Goal: Task Accomplishment & Management: Use online tool/utility

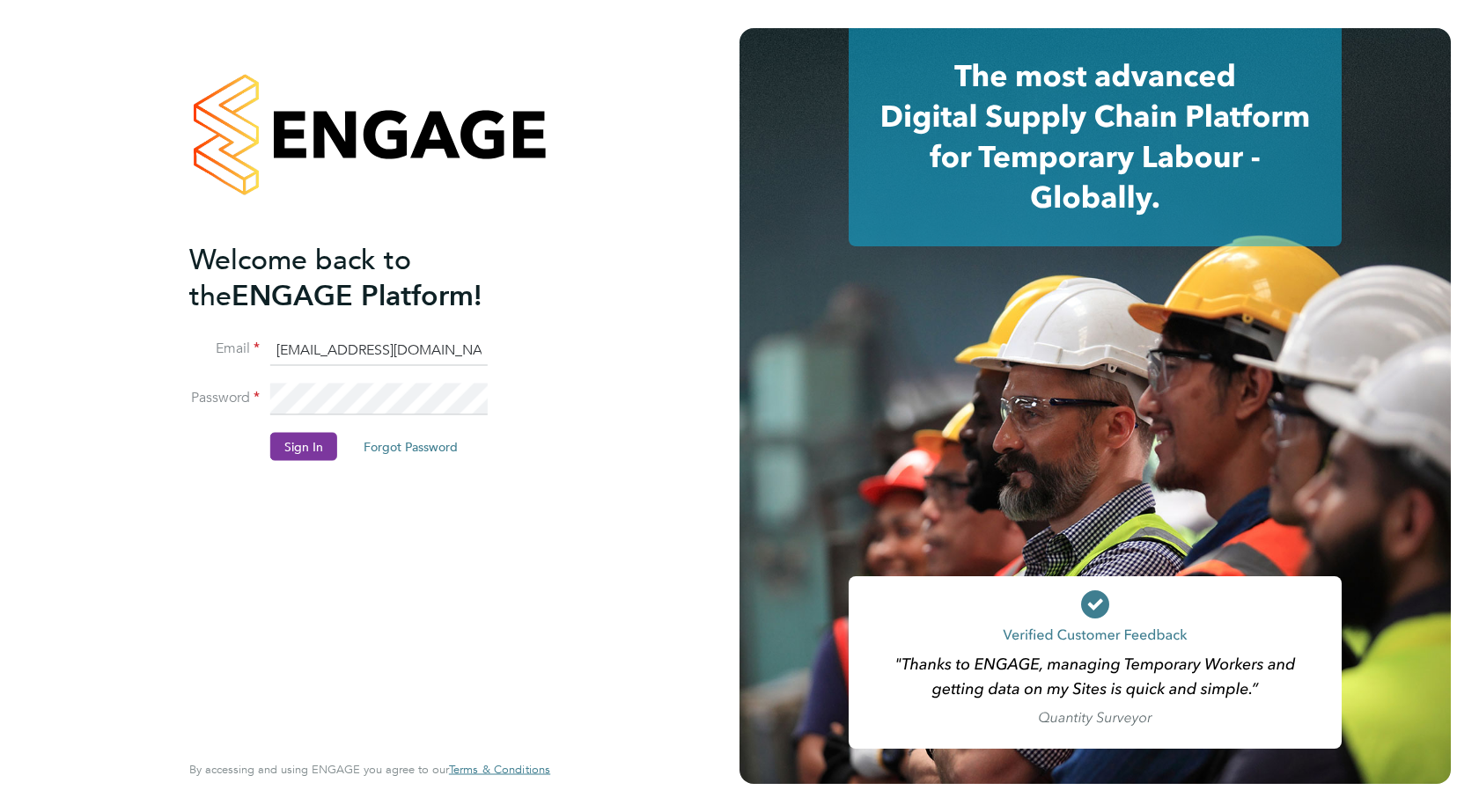
click at [300, 450] on button "Sign In" at bounding box center [304, 447] width 67 height 28
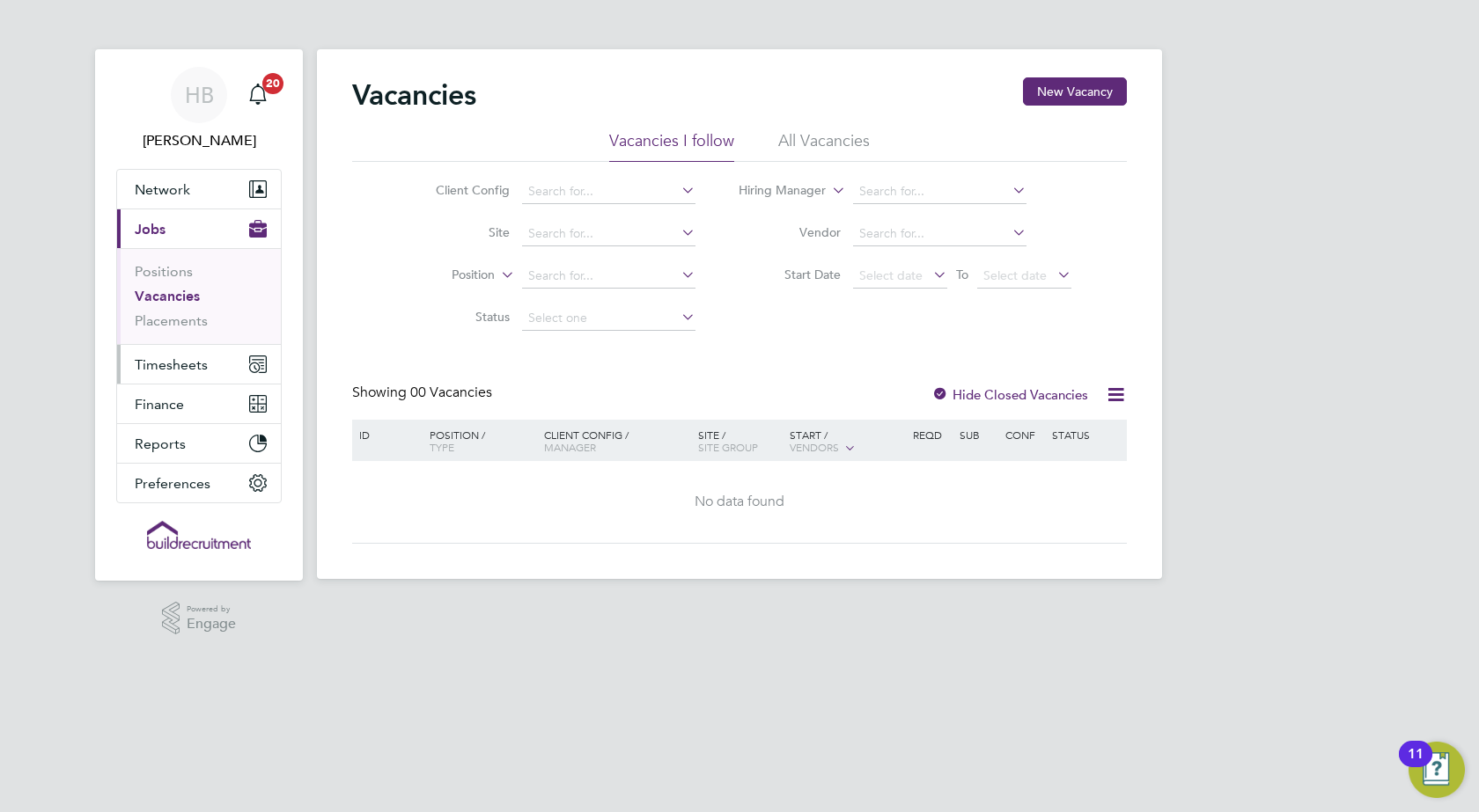
click at [185, 365] on span "Timesheets" at bounding box center [170, 365] width 73 height 17
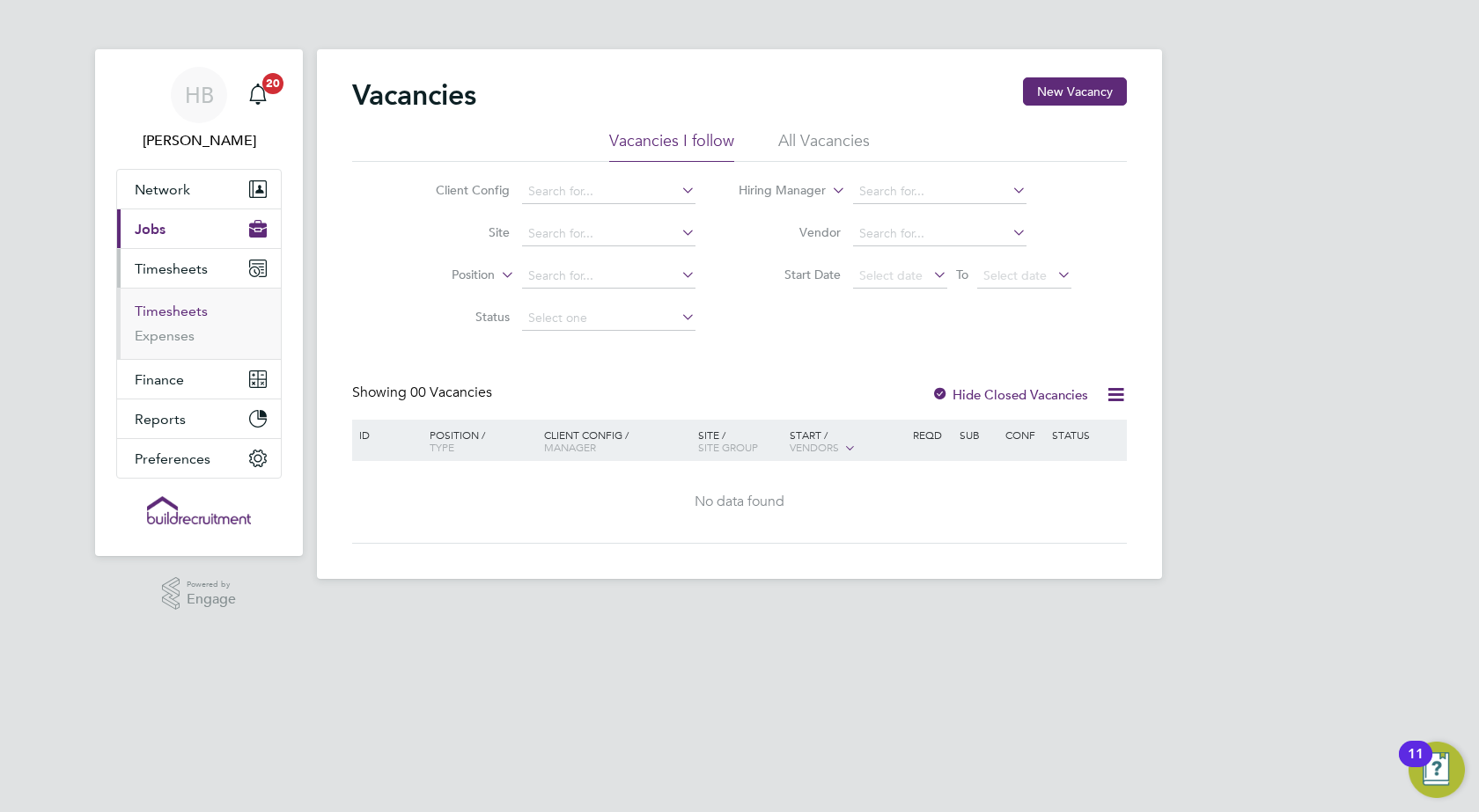
click at [180, 313] on link "Timesheets" at bounding box center [170, 311] width 73 height 17
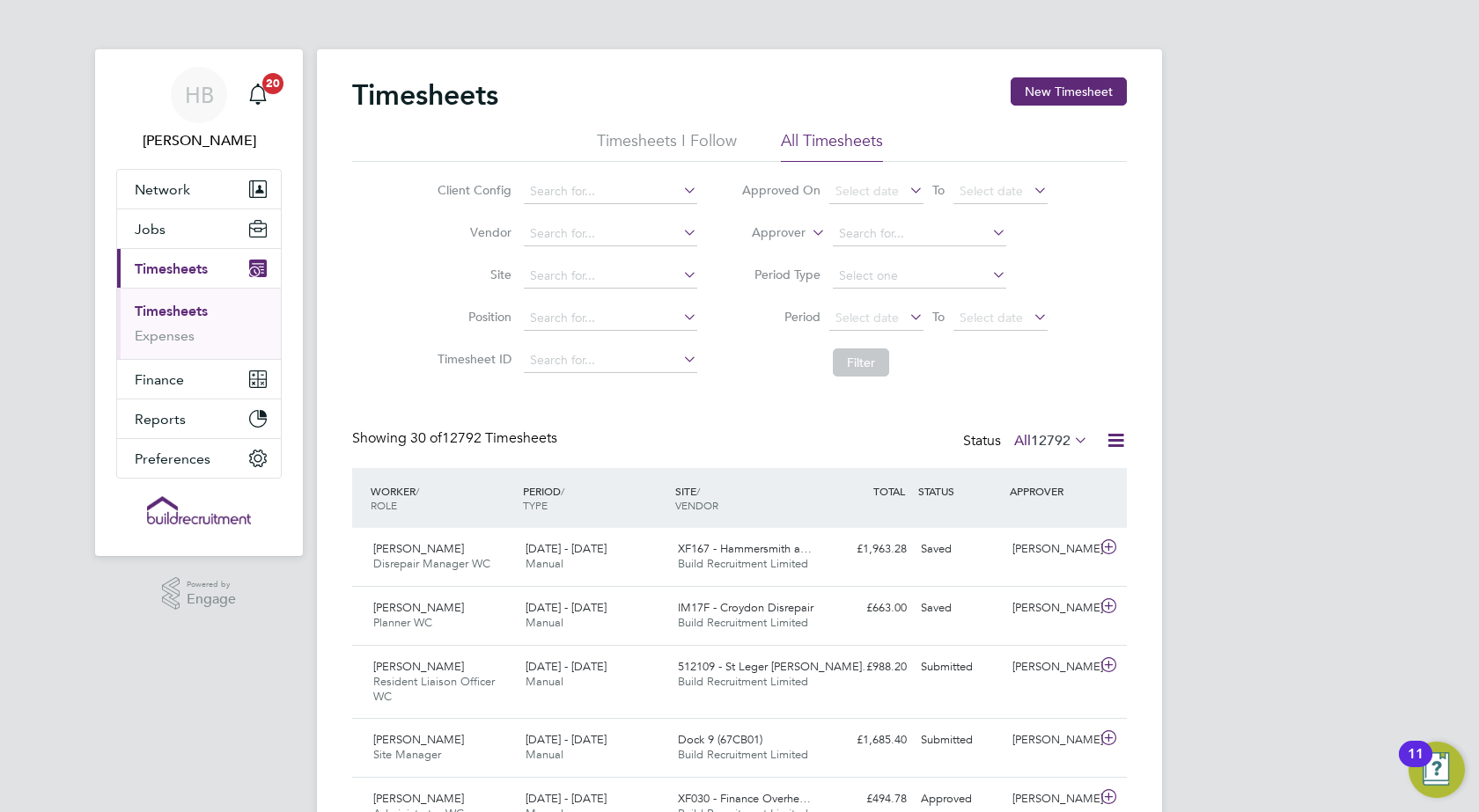
click at [1115, 441] on icon at bounding box center [1115, 440] width 22 height 22
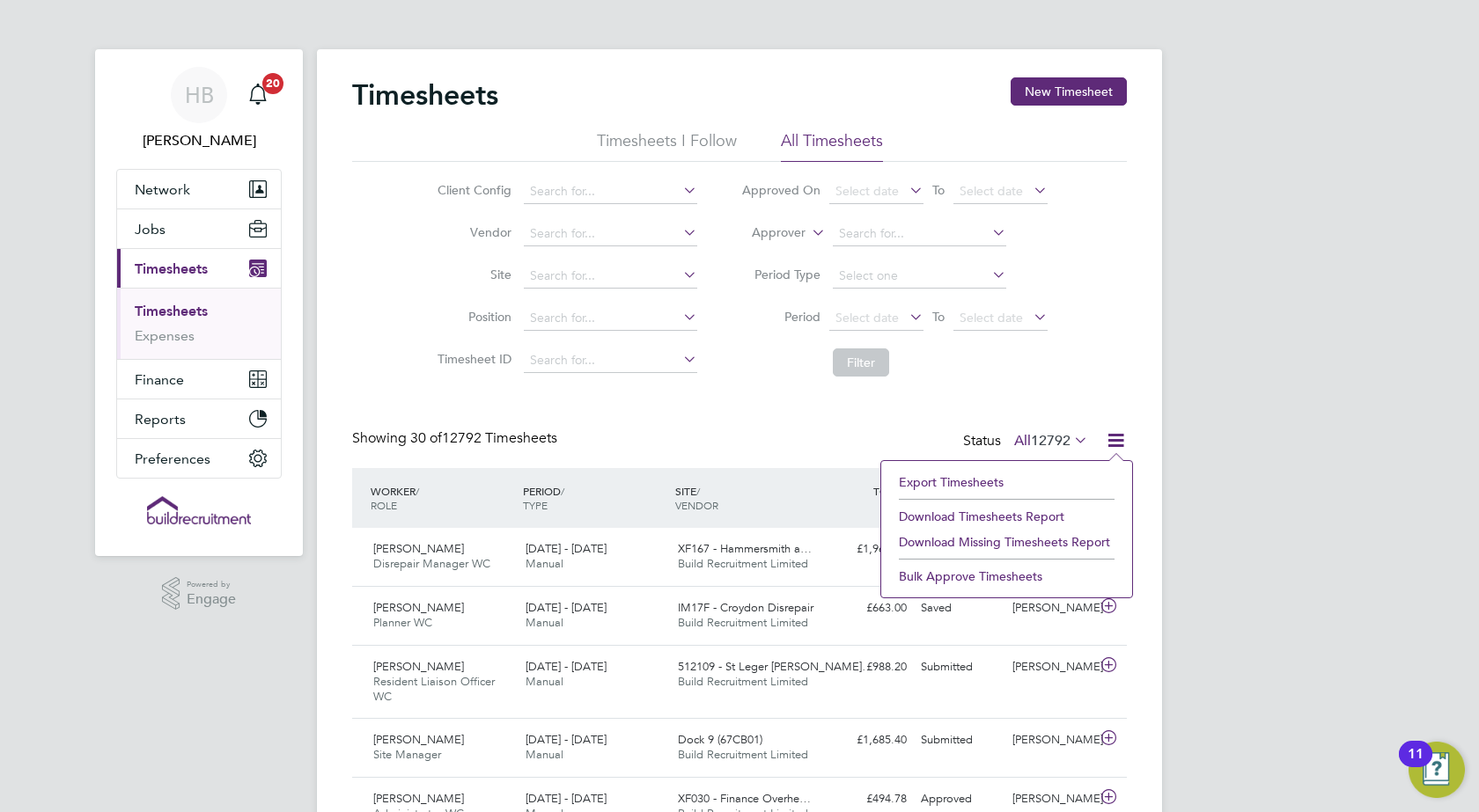
click at [913, 485] on li "Export Timesheets" at bounding box center [1006, 482] width 234 height 25
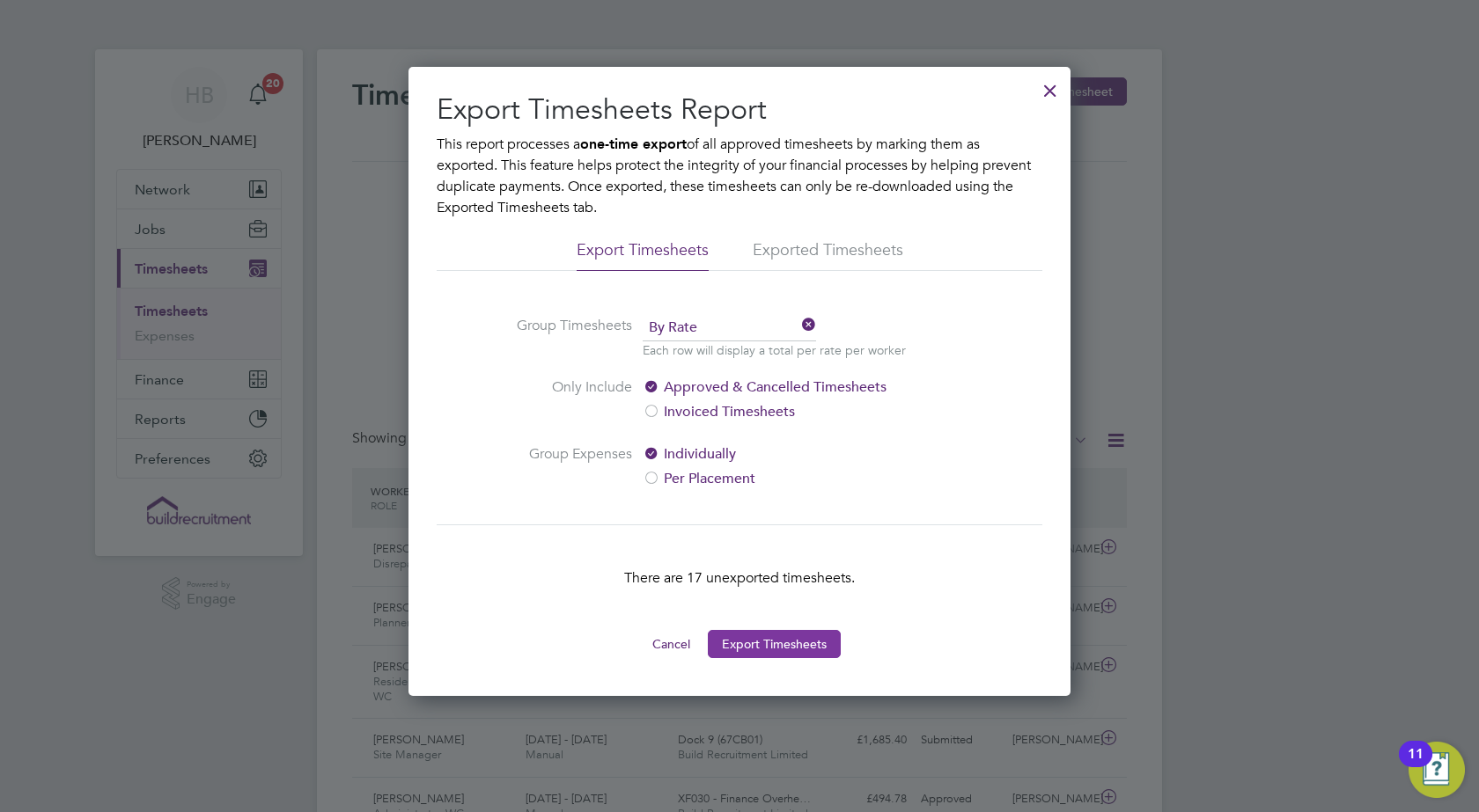
click at [769, 638] on button "Export Timesheets" at bounding box center [774, 645] width 133 height 28
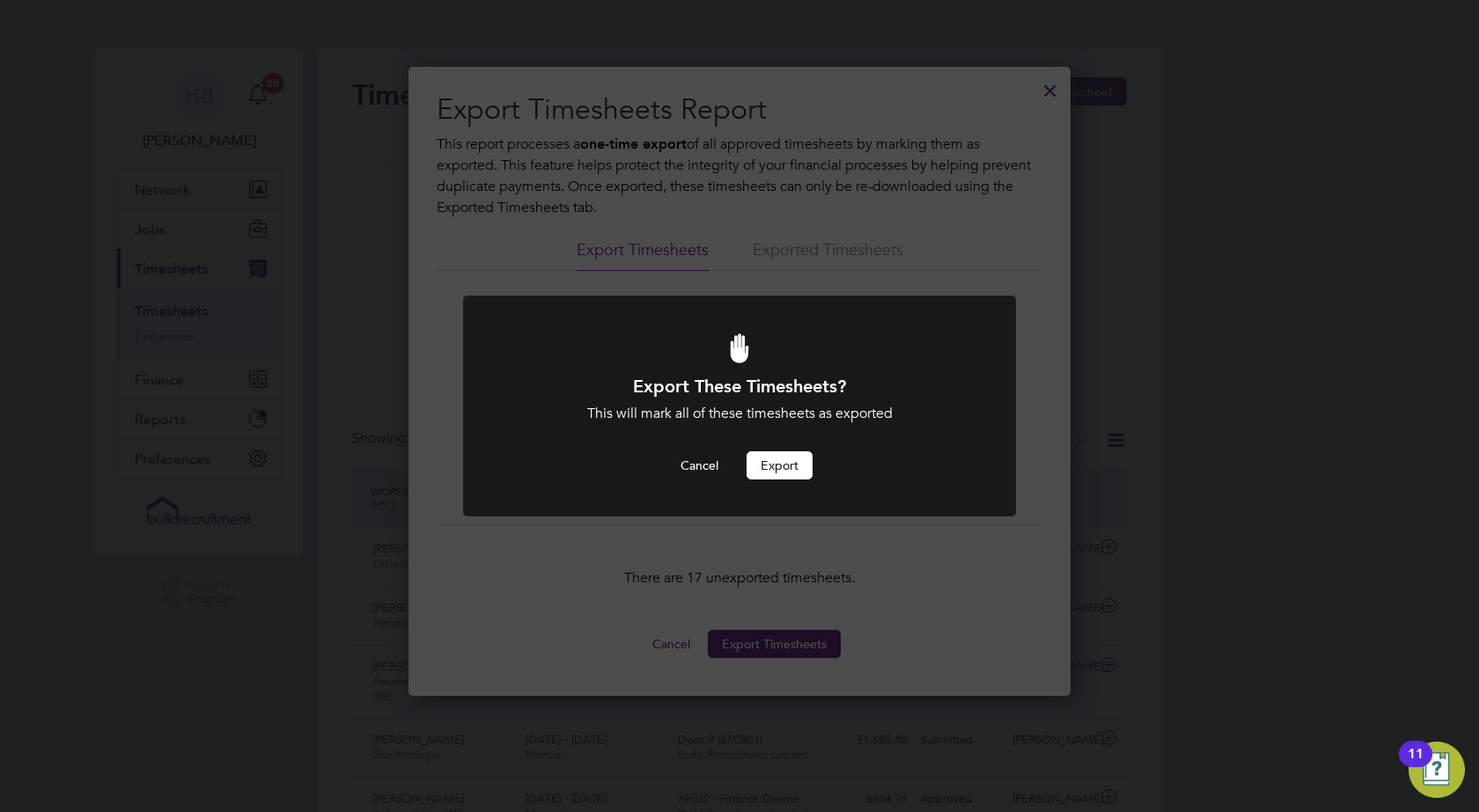
click at [775, 470] on button "Export" at bounding box center [779, 466] width 66 height 28
